Goal: Information Seeking & Learning: Find contact information

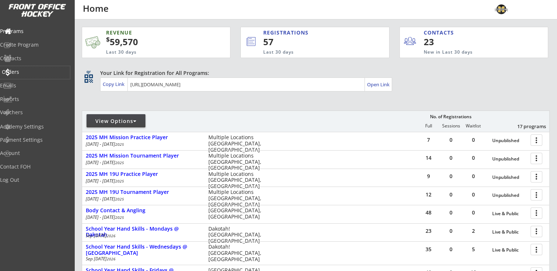
click at [24, 74] on div "Orders" at bounding box center [35, 72] width 66 height 5
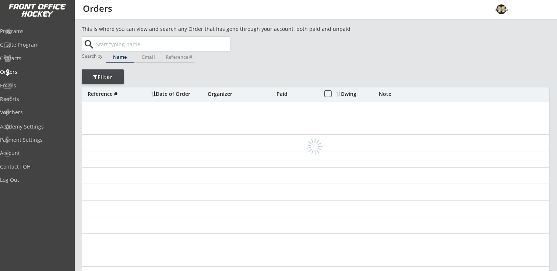
click at [150, 47] on input "text" at bounding box center [162, 44] width 135 height 15
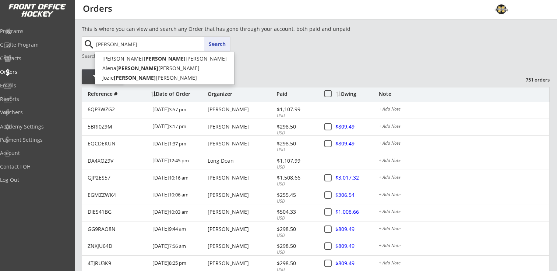
type input "[PERSON_NAME]"
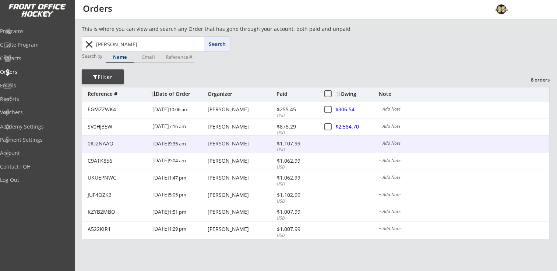
click at [228, 145] on div "[PERSON_NAME]" at bounding box center [240, 143] width 67 height 5
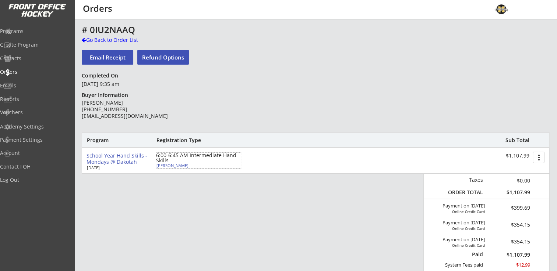
click at [174, 166] on div "[PERSON_NAME]" at bounding box center [197, 166] width 82 height 4
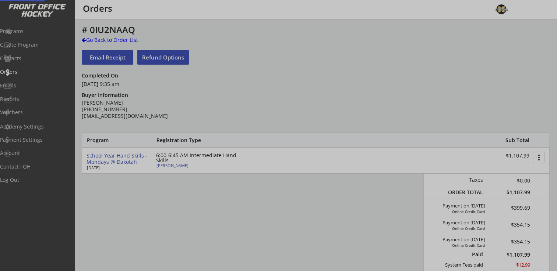
type input "[DEMOGRAPHIC_DATA]"
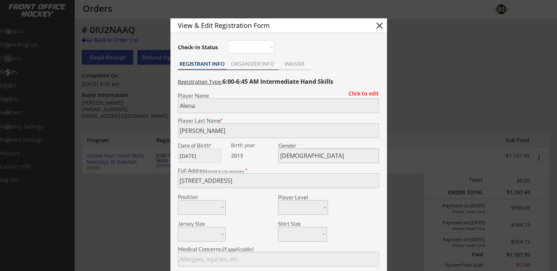
click at [253, 65] on div "ORGANIZER INFO" at bounding box center [253, 63] width 52 height 5
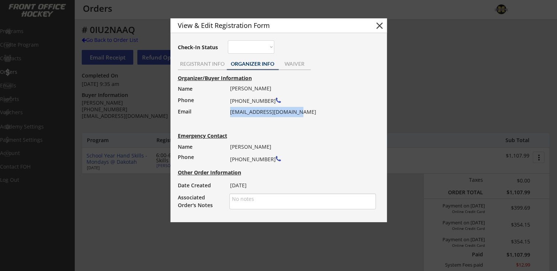
drag, startPoint x: 230, startPoint y: 114, endPoint x: 299, endPoint y: 112, distance: 68.8
click at [299, 112] on div "[PERSON_NAME] [PHONE_NUMBER] [EMAIL_ADDRESS][DOMAIN_NAME]" at bounding box center [300, 101] width 141 height 34
drag, startPoint x: 299, startPoint y: 112, endPoint x: 294, endPoint y: 113, distance: 4.4
copy div "[EMAIL_ADDRESS][DOMAIN_NAME]"
click at [375, 27] on button "close" at bounding box center [379, 25] width 11 height 11
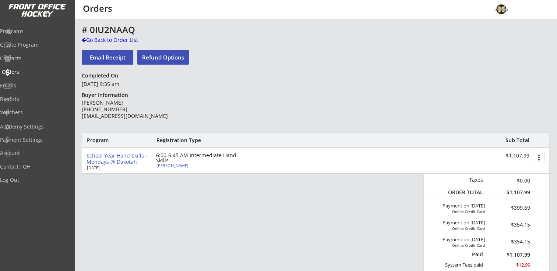
click at [22, 73] on div "Orders" at bounding box center [35, 72] width 66 height 5
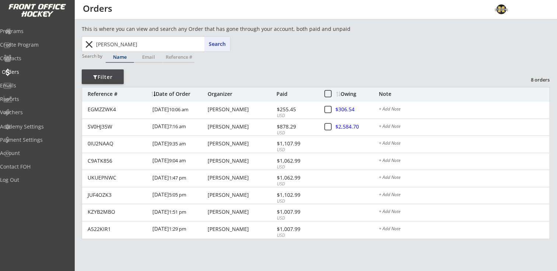
click at [25, 71] on div "Orders" at bounding box center [35, 72] width 66 height 5
click at [89, 45] on button "close" at bounding box center [89, 45] width 12 height 12
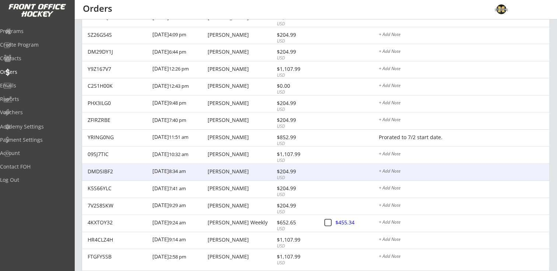
scroll to position [1016, 0]
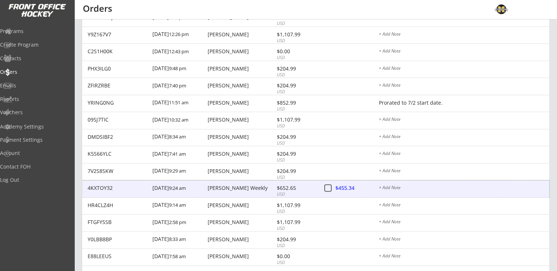
click at [215, 188] on div "[PERSON_NAME] Weekly" at bounding box center [240, 188] width 67 height 5
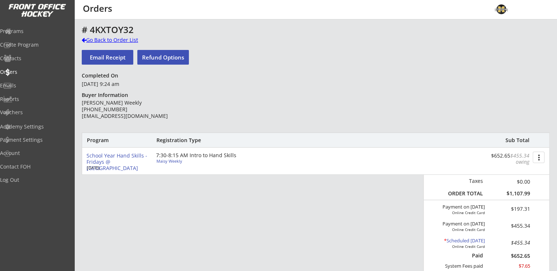
click at [113, 37] on div "Go Back to Order List" at bounding box center [120, 39] width 76 height 7
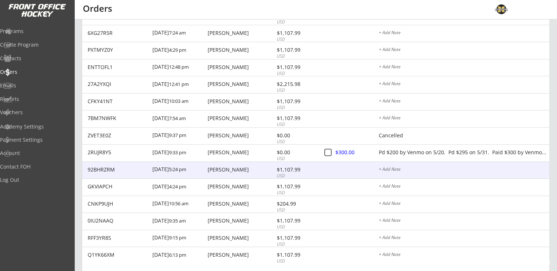
scroll to position [2218, 0]
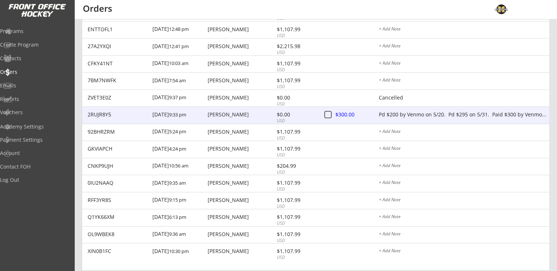
click at [435, 114] on div "Pd $200 by Venmo on 5/20. Pd $295 on 5/31. Paid $300 by Venmo..." at bounding box center [464, 115] width 170 height 6
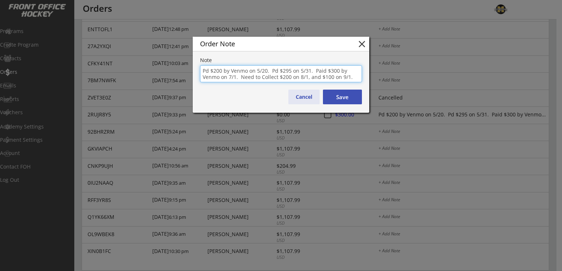
click at [297, 99] on button "Cancel" at bounding box center [303, 97] width 31 height 15
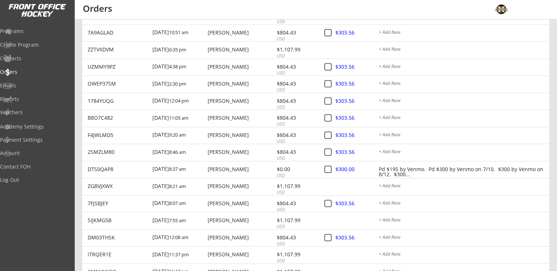
scroll to position [1596, 0]
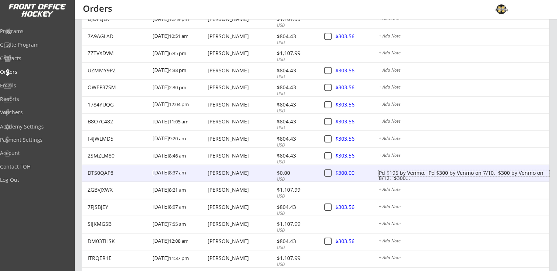
click at [467, 177] on div "Pd $195 by Venmo. Pd $300 by Venmo on 7/10. $300 by Venmo on 8/12. $300..." at bounding box center [464, 174] width 170 height 6
type textarea "Pd $195 by Venmo. Pd $300 by Venmo on 7/10. $300 by Venmo on 8/12. $300 payment…"
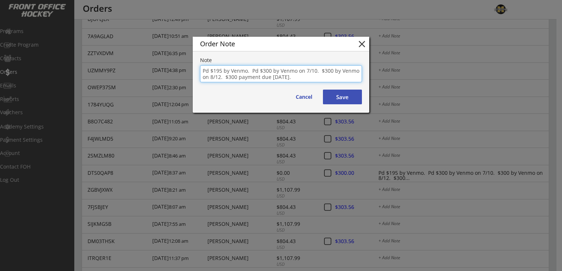
click at [362, 44] on button "close" at bounding box center [361, 44] width 11 height 11
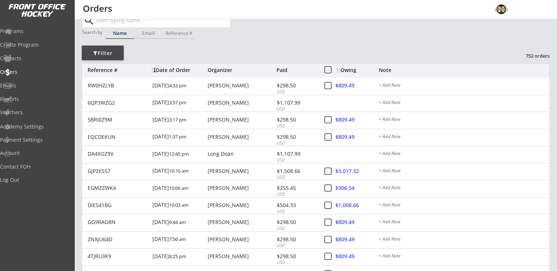
scroll to position [0, 0]
